Goal: Check status

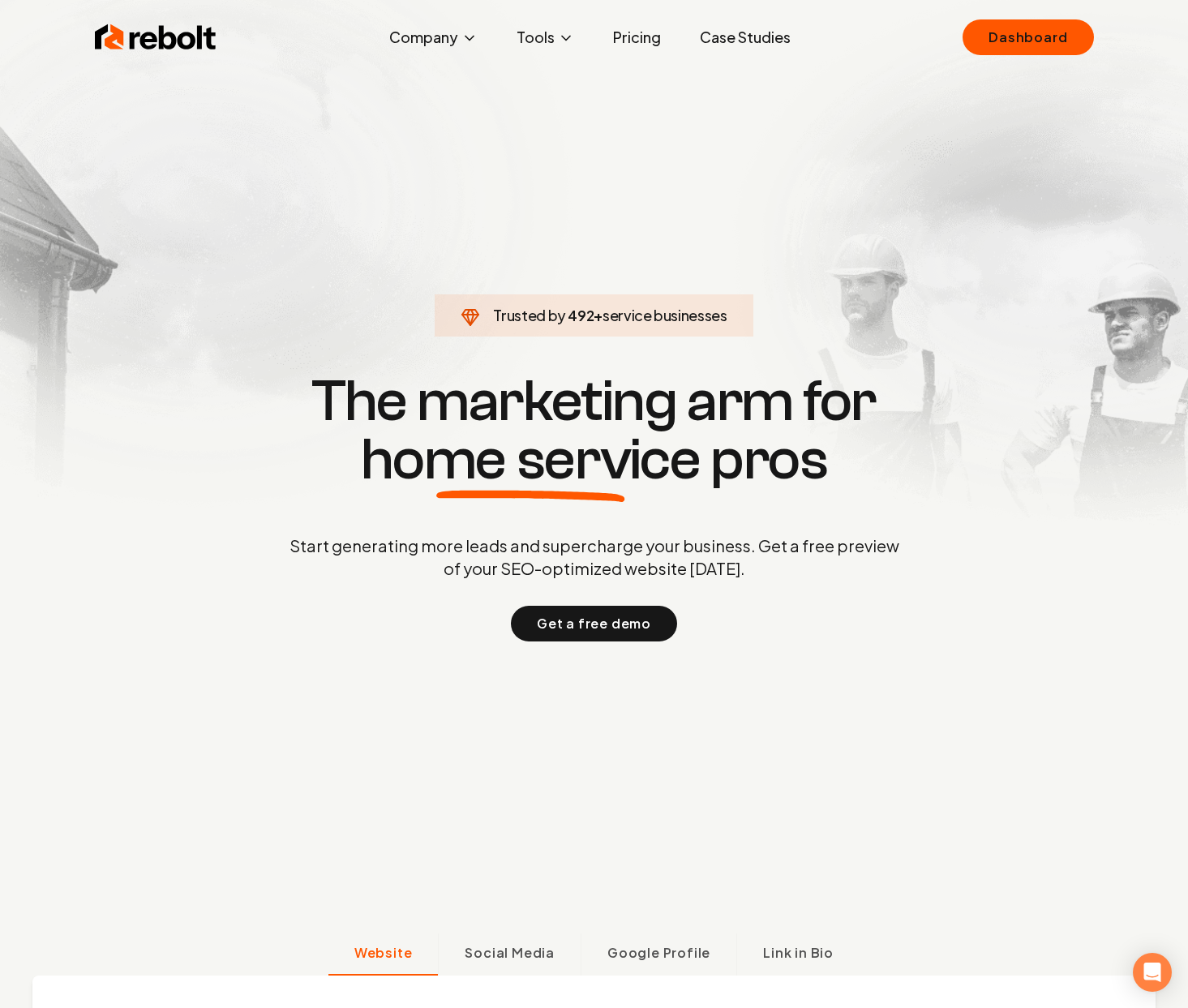
click at [1043, 18] on div "Rebolt Company About Blog Jobs Tools Google Review QR Code Generator Google Bus…" at bounding box center [594, 37] width 1038 height 48
click at [1043, 33] on link "Dashboard" at bounding box center [1029, 37] width 131 height 35
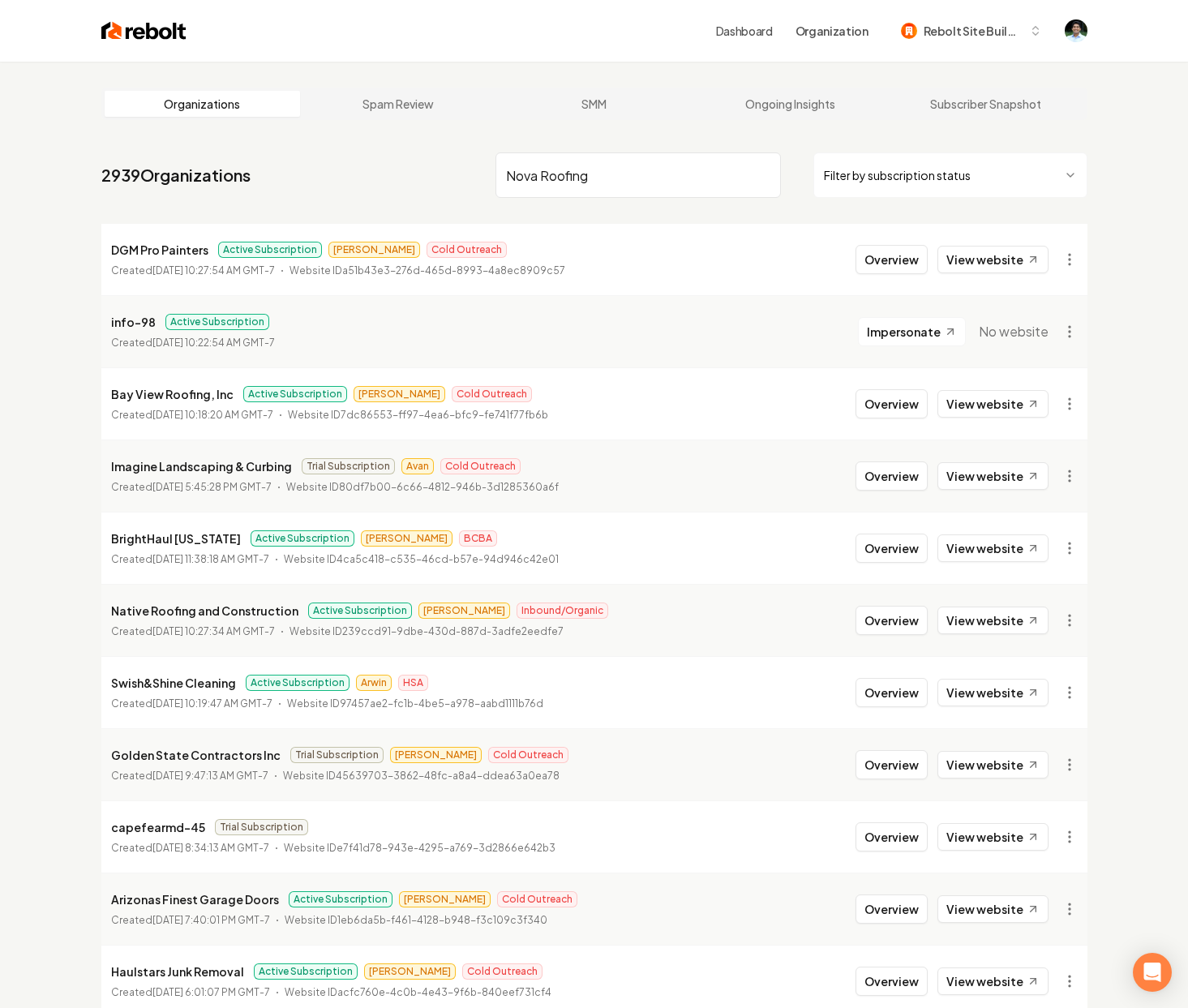
type input "Nova Roofing"
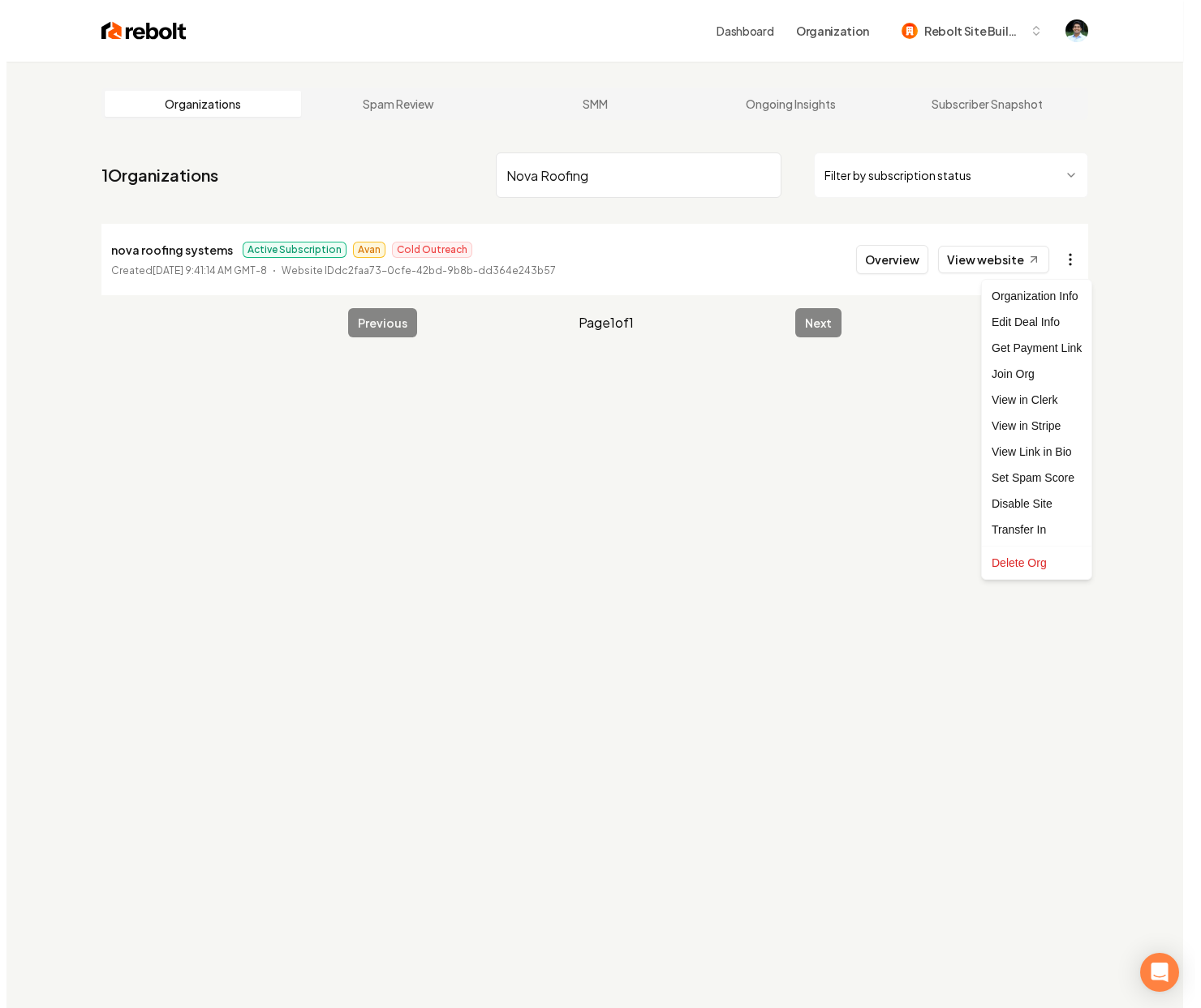
click at [1060, 257] on html "Dashboard Organization Rebolt Site Builder Organizations Spam Review SMM Ongoin…" at bounding box center [594, 504] width 1188 height 1008
click at [1019, 426] on link "View in Stripe" at bounding box center [1030, 426] width 103 height 26
click at [1074, 264] on html "Dashboard Organization Rebolt Site Builder Organizations Spam Review SMM Ongoin…" at bounding box center [594, 504] width 1188 height 1008
click at [884, 256] on html "Dashboard Organization Rebolt Site Builder Organizations Spam Review SMM Ongoin…" at bounding box center [600, 504] width 1201 height 1008
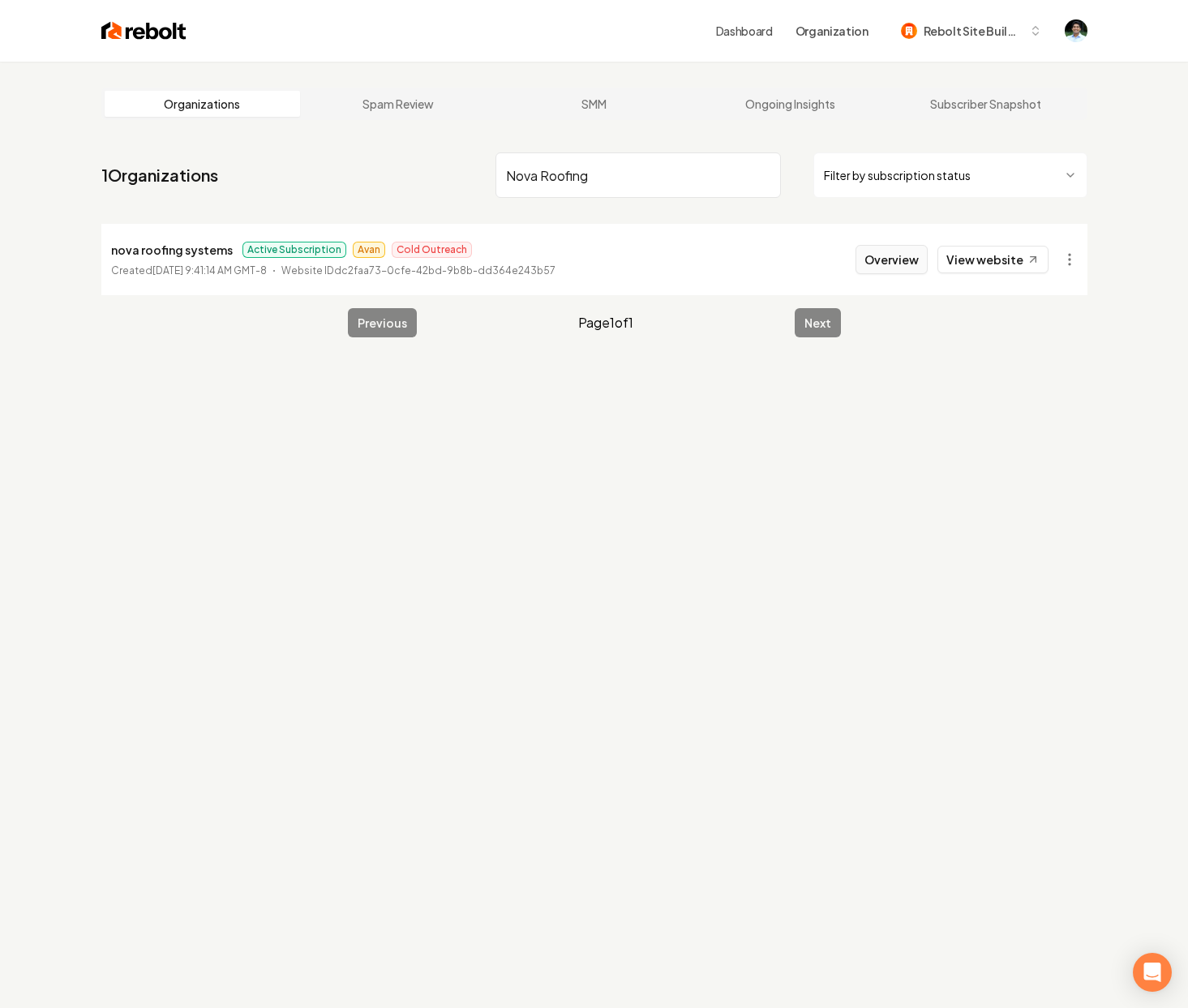
click at [890, 260] on button "Overview" at bounding box center [892, 259] width 72 height 29
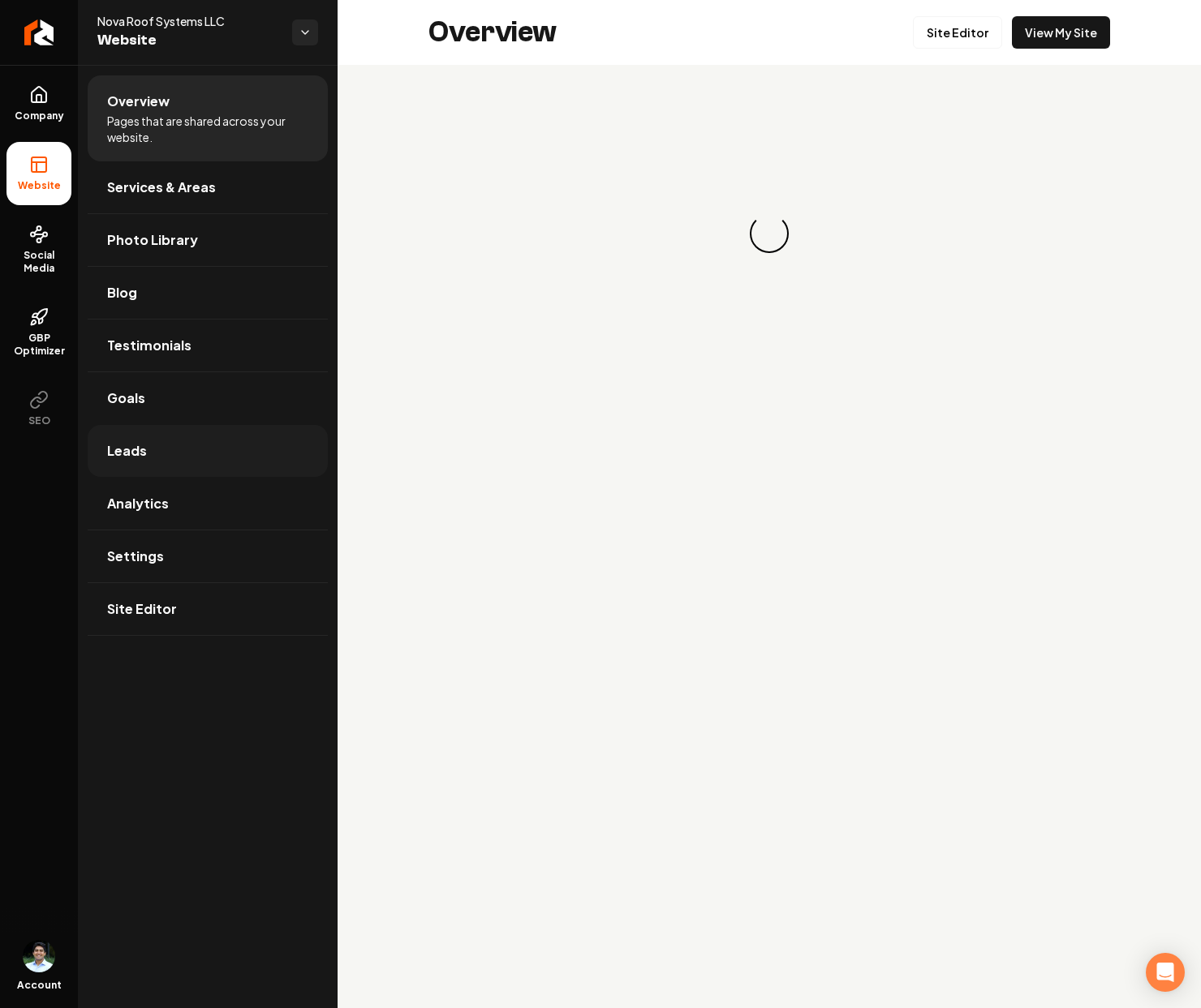
click at [156, 460] on link "Leads" at bounding box center [208, 451] width 240 height 52
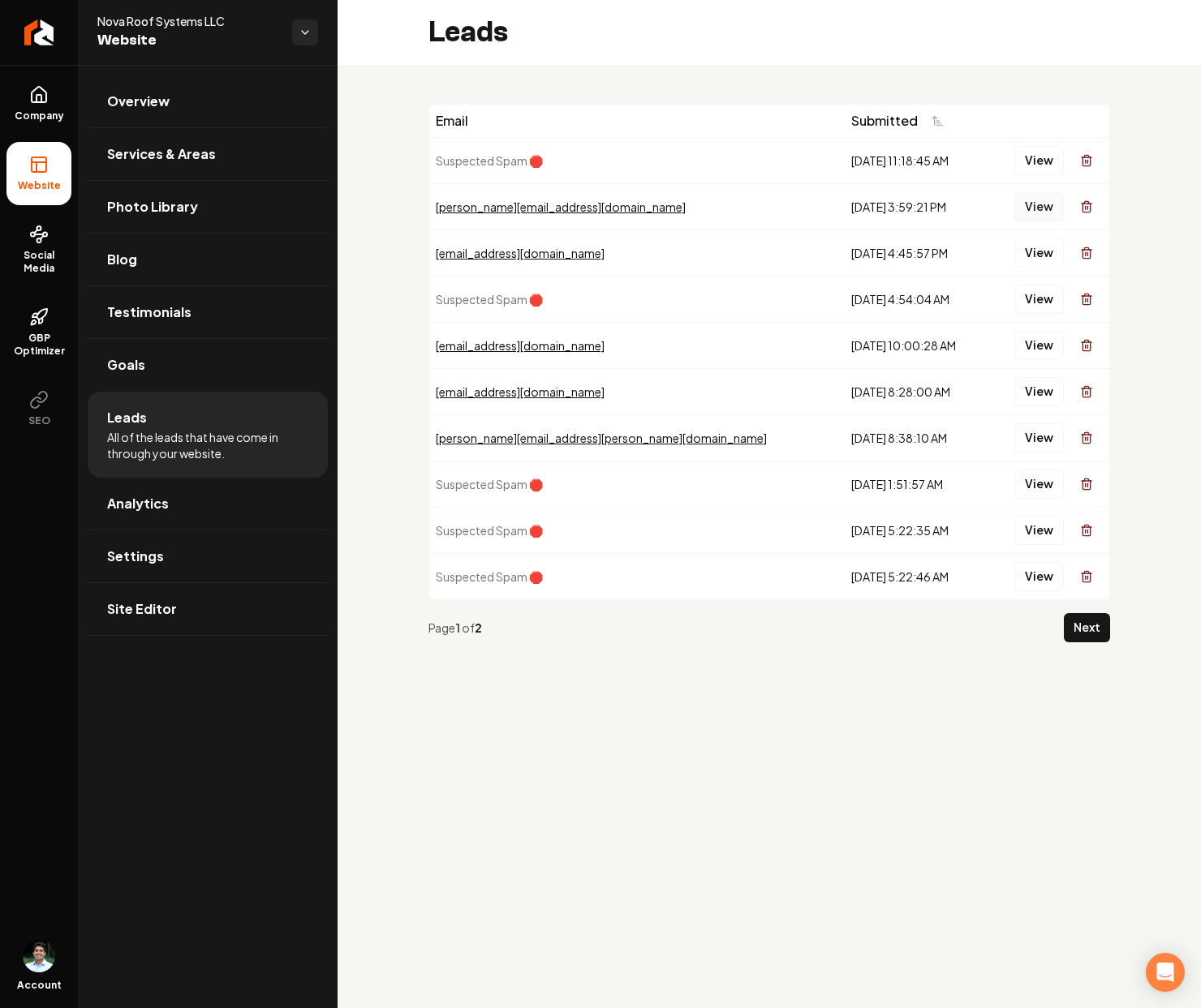
click at [1030, 206] on button "View" at bounding box center [1038, 207] width 49 height 29
click at [181, 486] on link "Analytics" at bounding box center [208, 504] width 240 height 52
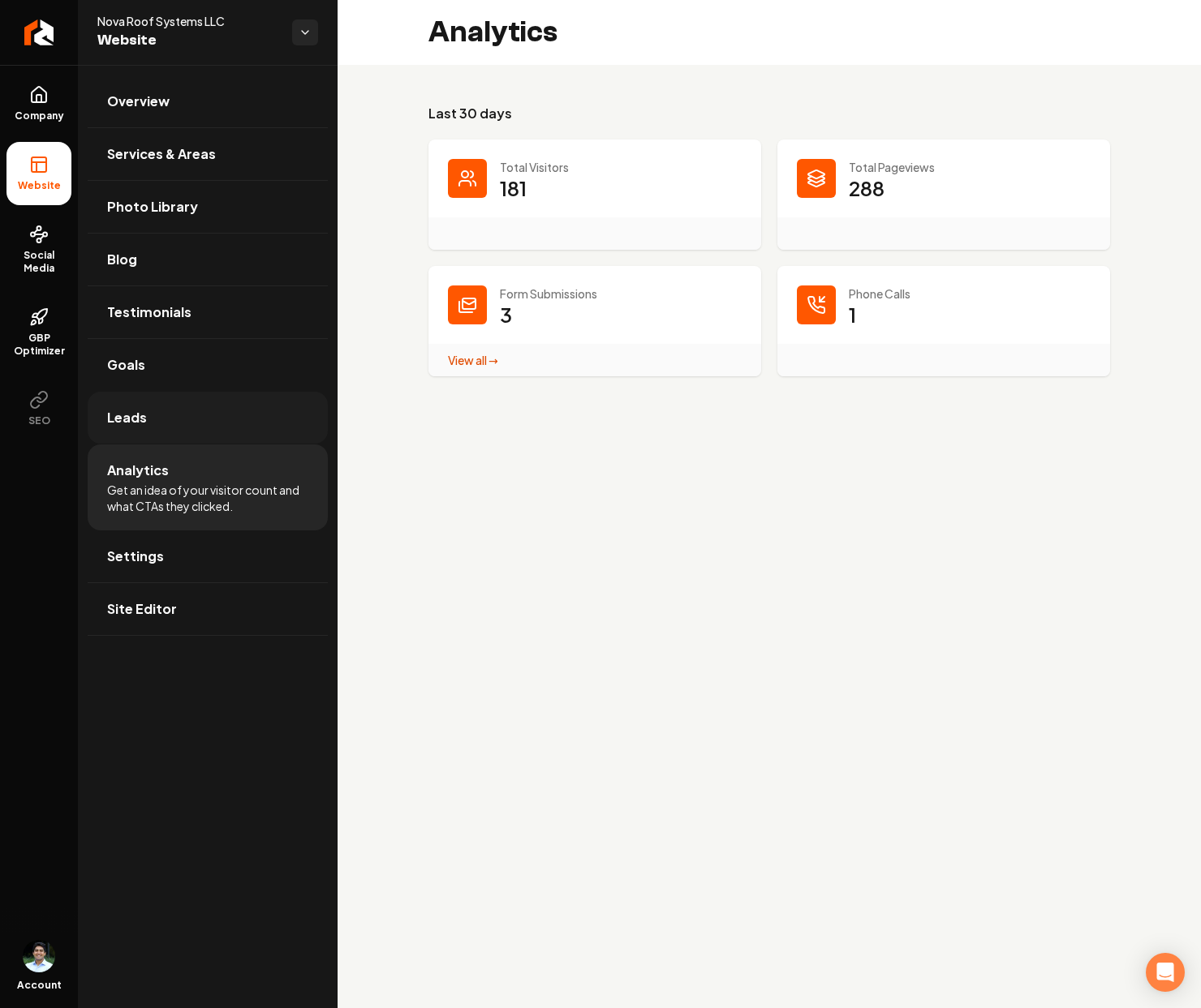
click at [148, 423] on link "Leads" at bounding box center [208, 418] width 240 height 52
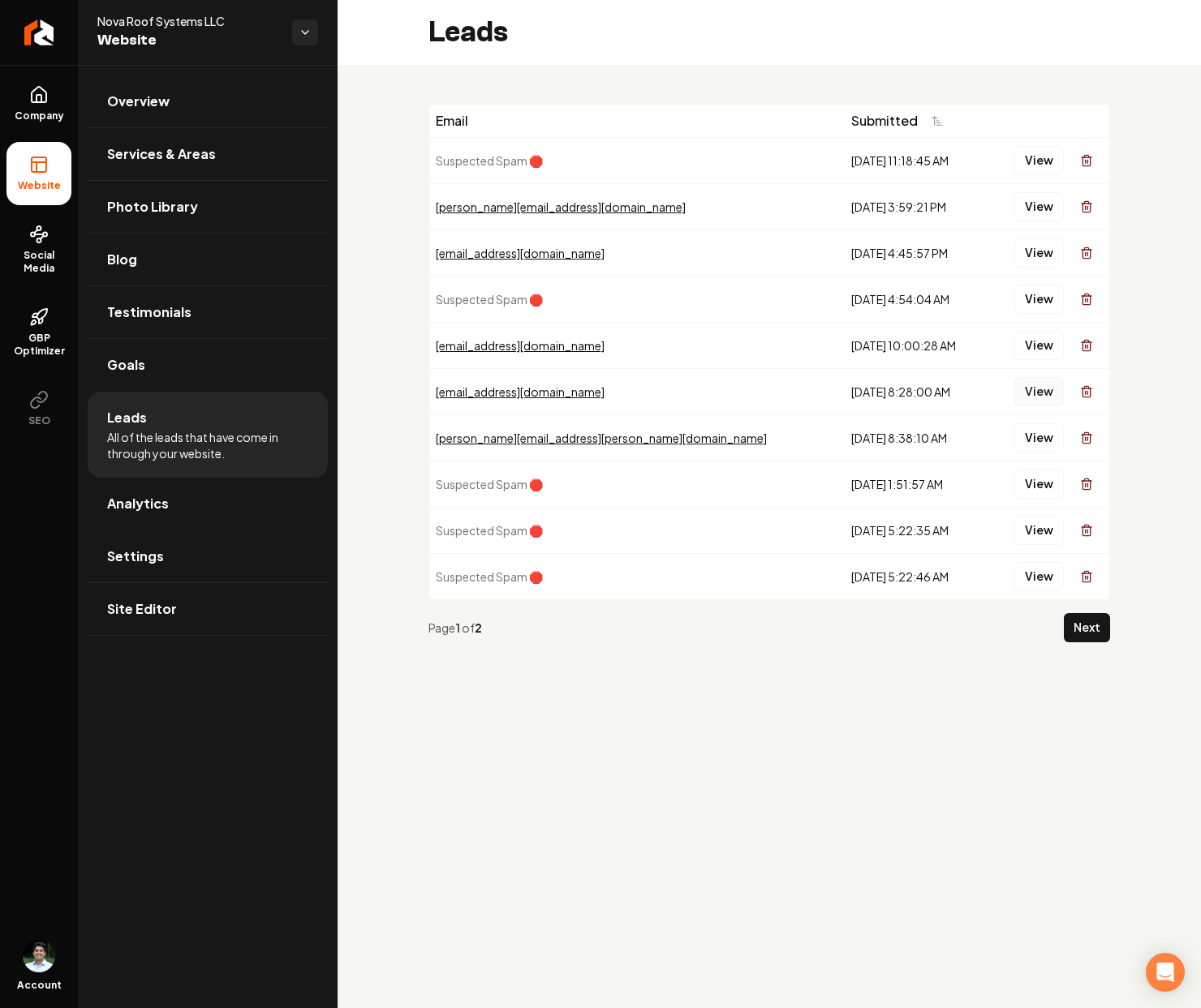
click at [1038, 388] on button "View" at bounding box center [1038, 392] width 49 height 29
